Goal: Go to known website: Go to known website

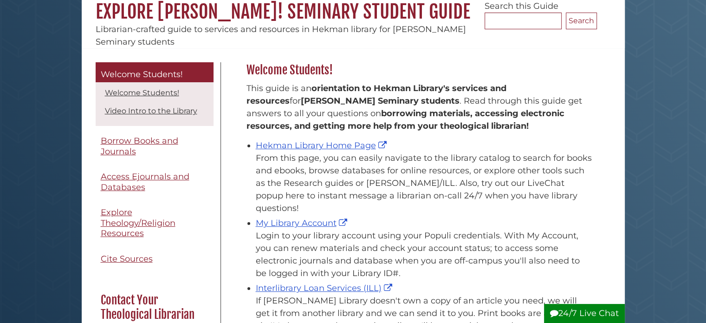
scroll to position [93, 0]
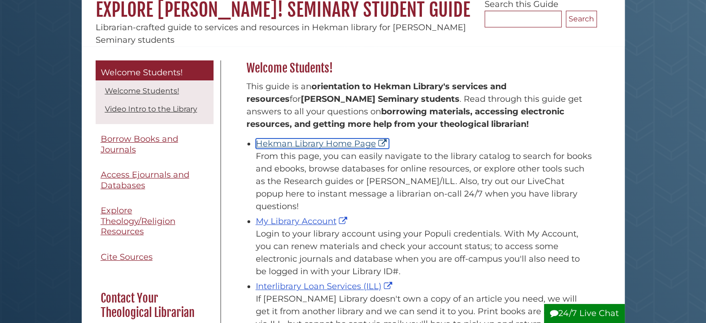
click at [347, 145] on link "Hekman Library Home Page" at bounding box center [322, 143] width 133 height 10
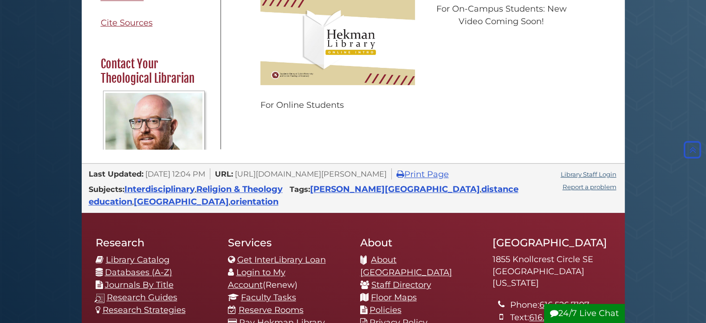
scroll to position [511, 0]
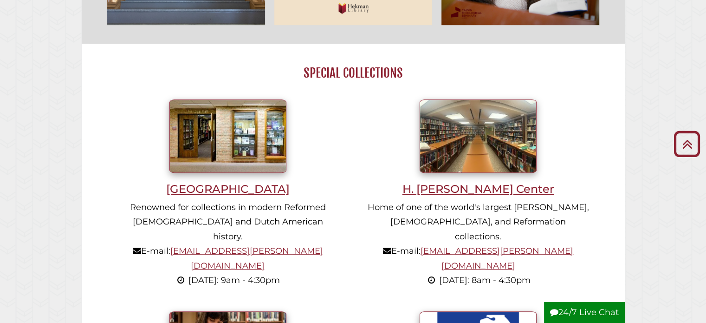
scroll to position [789, 0]
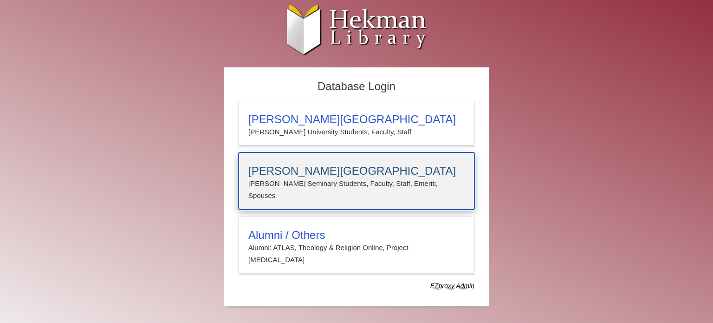
click at [318, 172] on h3 "Calvin Theological Seminary" at bounding box center [356, 170] width 216 height 13
